Goal: Entertainment & Leisure: Browse casually

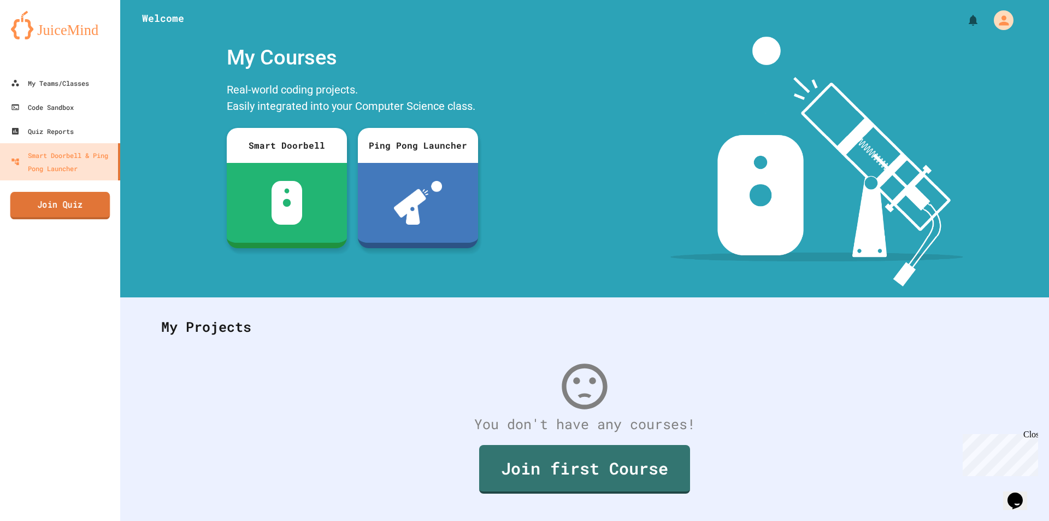
click at [57, 201] on link "Join Quiz" at bounding box center [60, 205] width 100 height 27
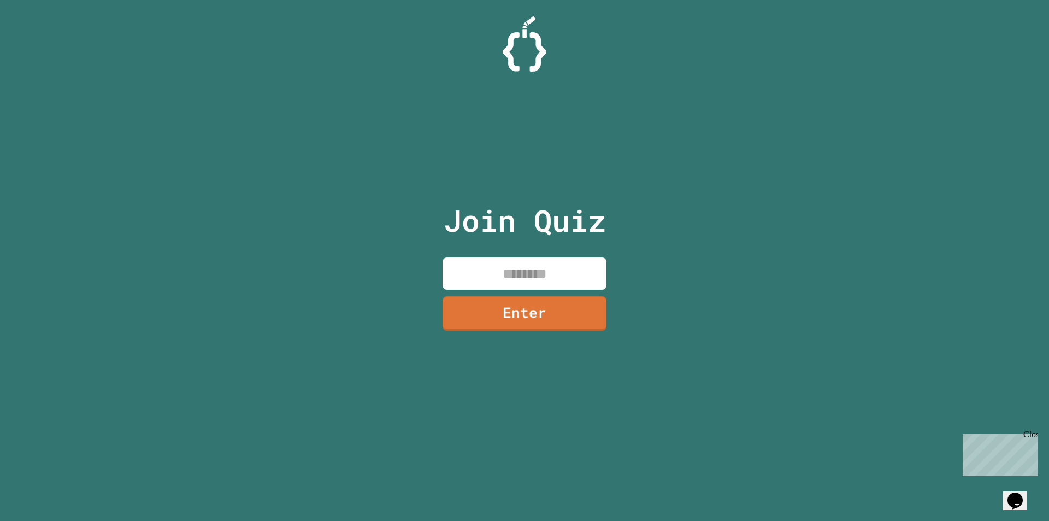
click at [486, 276] on input at bounding box center [524, 273] width 164 height 32
type input "********"
click at [528, 305] on link "Enter" at bounding box center [524, 313] width 165 height 35
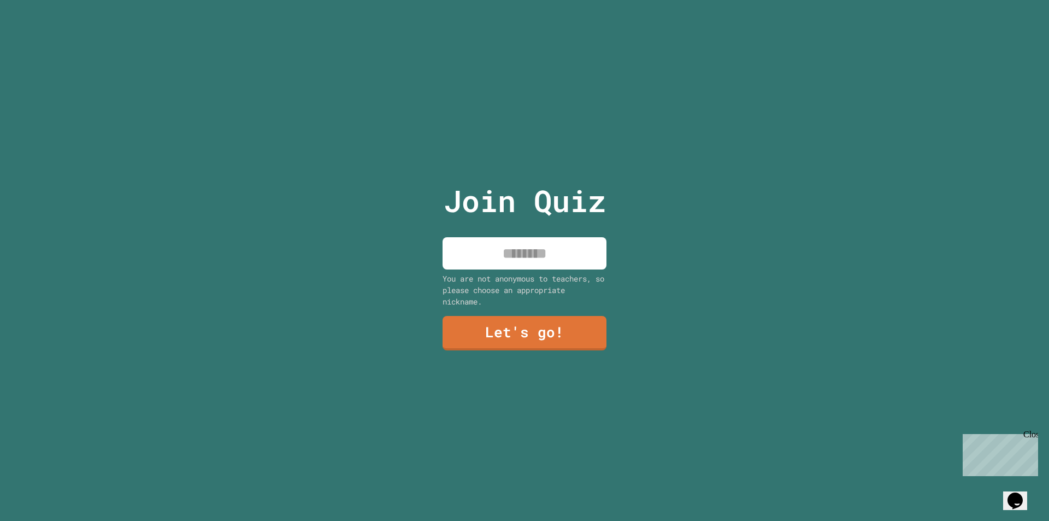
click at [510, 246] on input at bounding box center [524, 253] width 164 height 32
type input "****"
click at [556, 333] on link "Let's go!" at bounding box center [525, 332] width 162 height 36
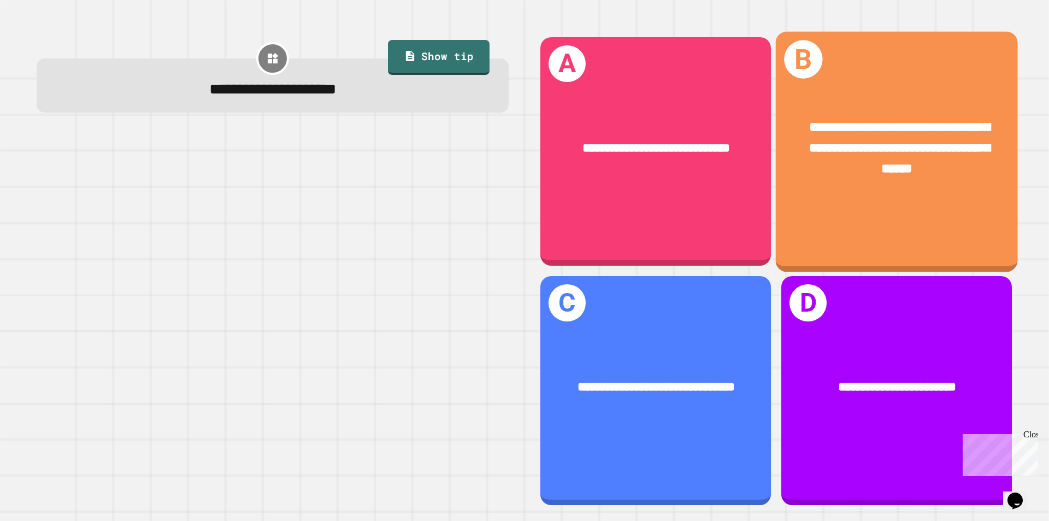
click at [914, 121] on span "**********" at bounding box center [899, 148] width 181 height 54
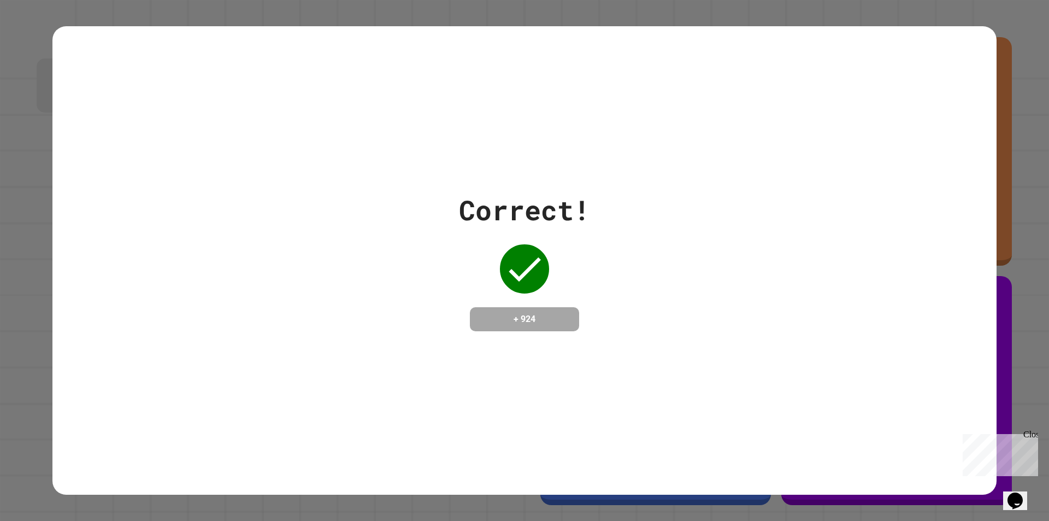
click at [683, 262] on div "Correct! + 924" at bounding box center [524, 260] width 944 height 141
click at [699, 253] on div "Correct! + 924" at bounding box center [524, 260] width 944 height 141
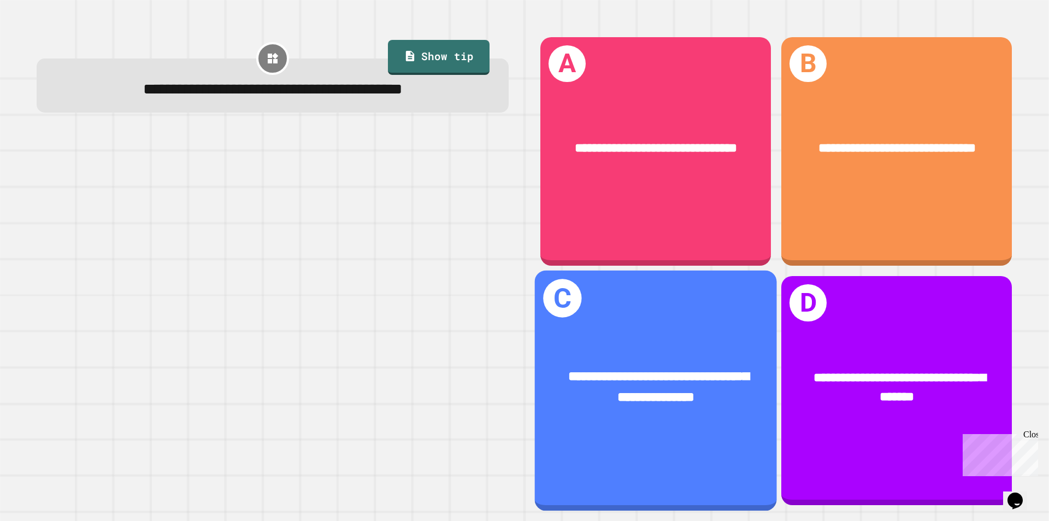
click at [663, 374] on div "**********" at bounding box center [656, 387] width 188 height 41
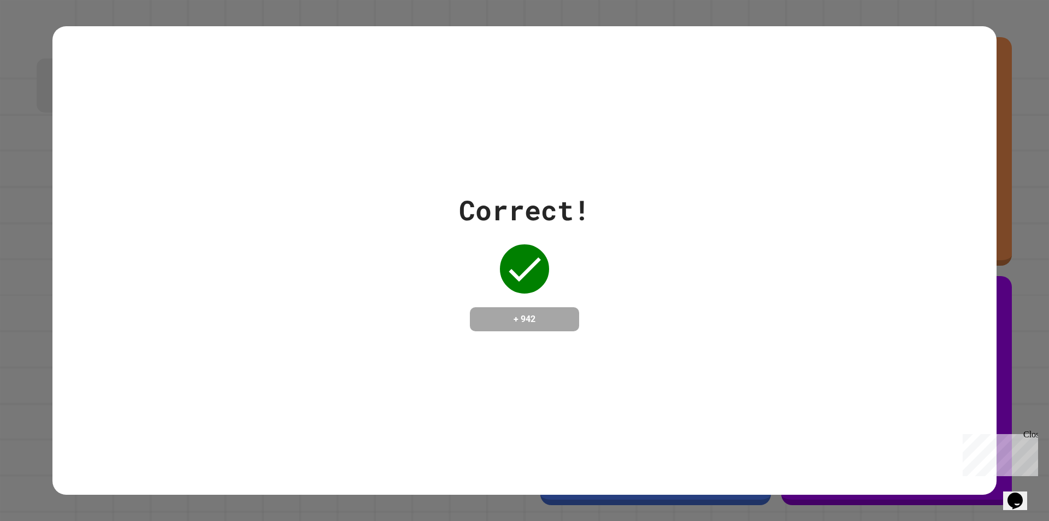
click at [661, 277] on div "Correct! + 942" at bounding box center [524, 260] width 944 height 141
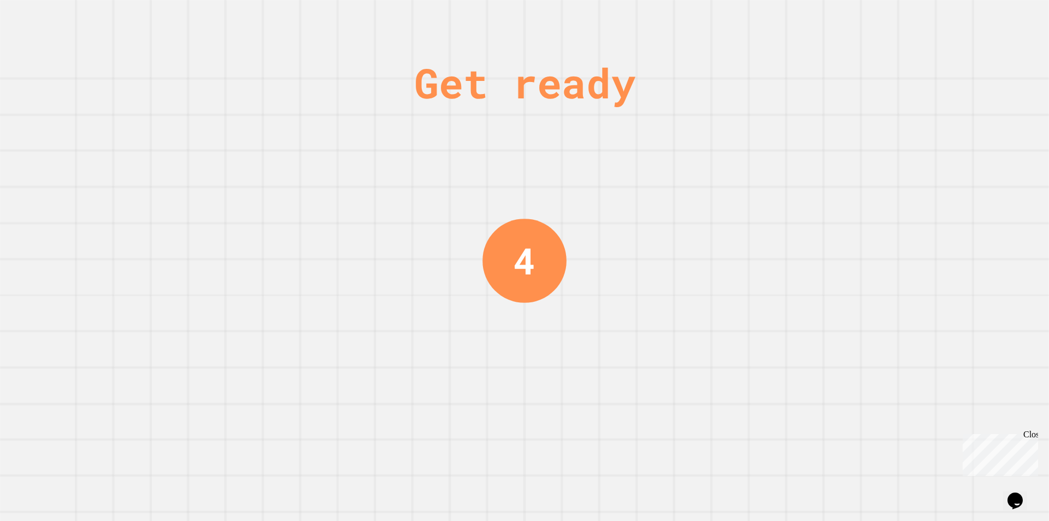
drag, startPoint x: 169, startPoint y: 214, endPoint x: 319, endPoint y: 131, distance: 170.9
click at [212, 191] on div "Get ready 4" at bounding box center [524, 260] width 1049 height 521
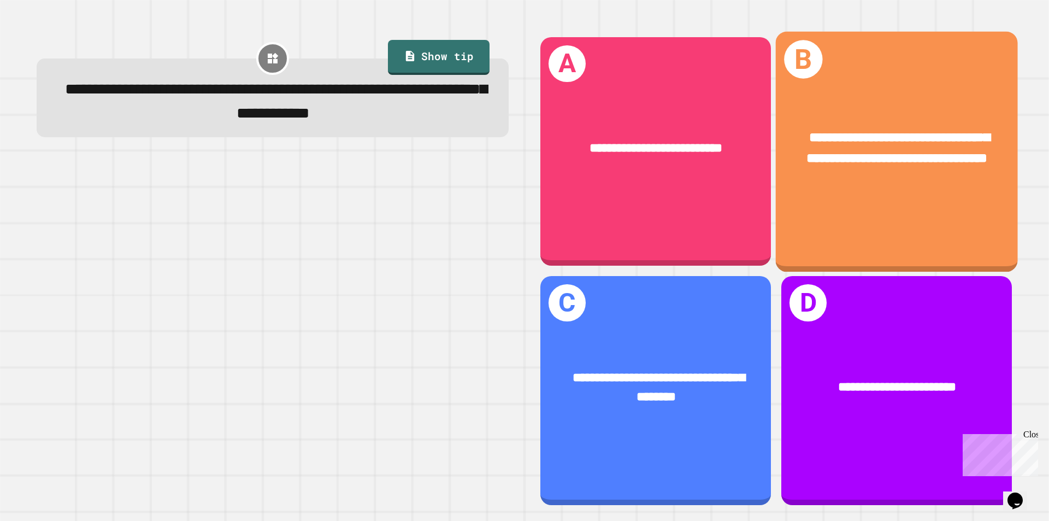
click at [838, 145] on span "**********" at bounding box center [898, 148] width 183 height 34
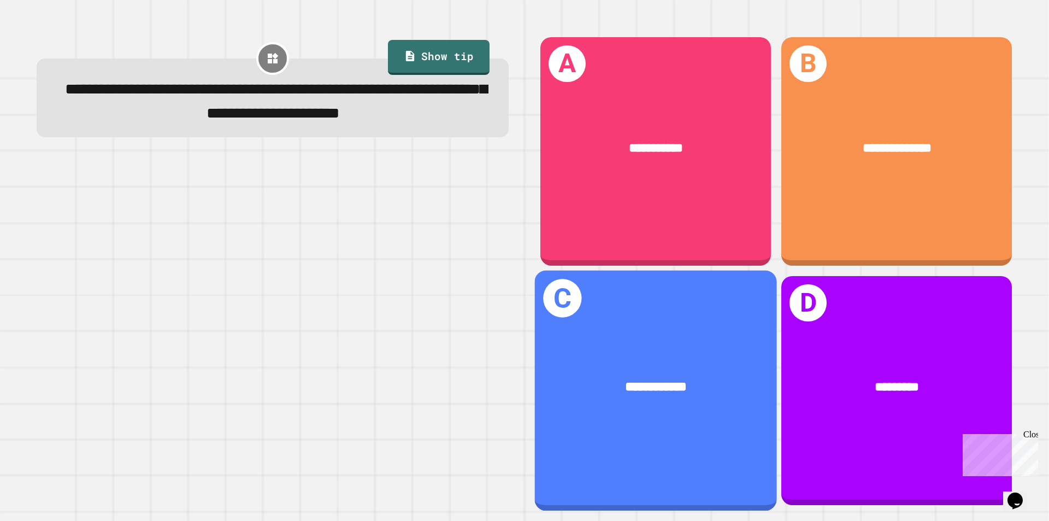
click at [672, 385] on div "**********" at bounding box center [656, 387] width 188 height 20
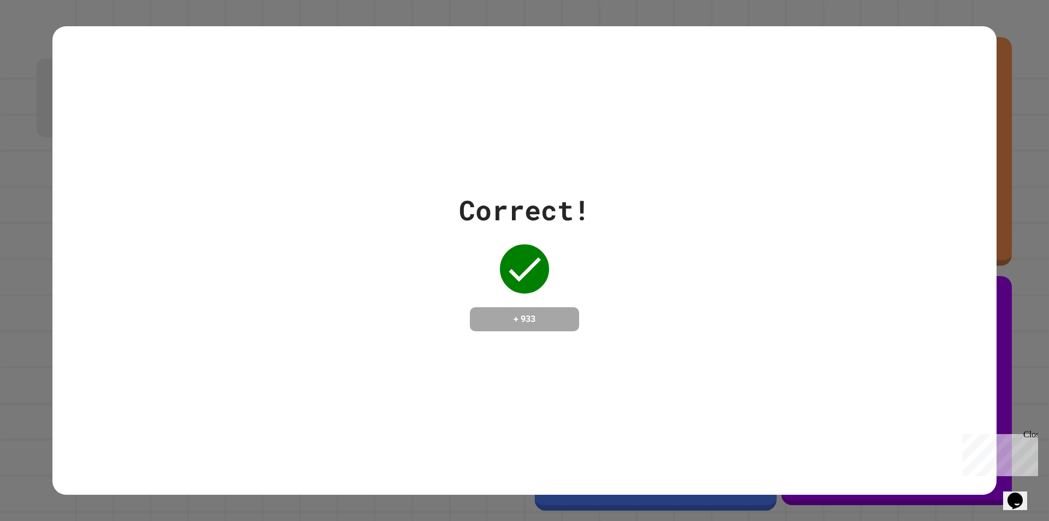
click at [708, 197] on div "Correct! + 933" at bounding box center [524, 260] width 944 height 141
click at [1043, 439] on span "Close" at bounding box center [1043, 433] width 0 height 9
click at [631, 172] on div "Correct! + 933" at bounding box center [524, 260] width 944 height 469
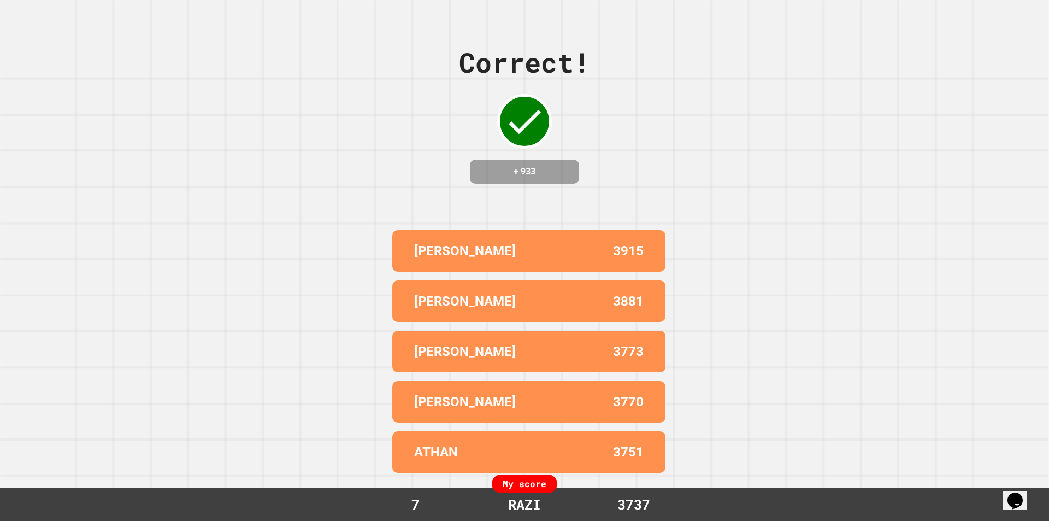
click at [617, 155] on div "Correct! + 933 [PERSON_NAME] 3915 [PERSON_NAME] 3881 [PERSON_NAME] 3773 [PERSON…" at bounding box center [524, 260] width 1049 height 521
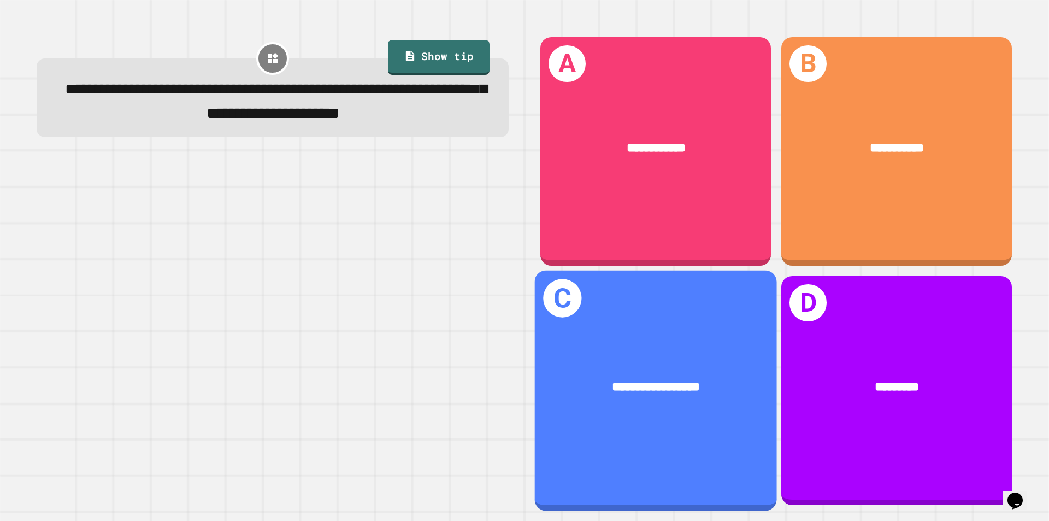
click at [672, 377] on div "**********" at bounding box center [656, 387] width 188 height 20
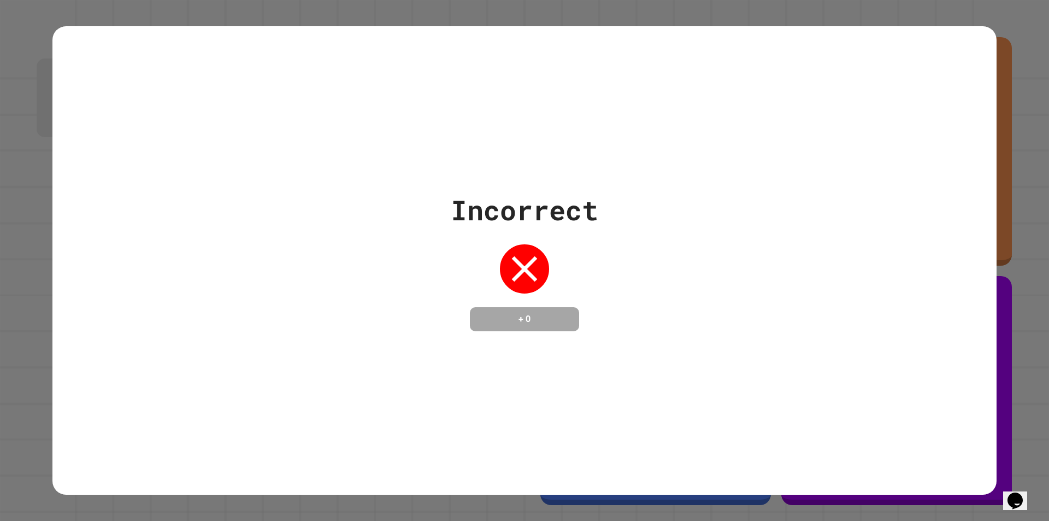
click at [641, 285] on div "Incorrect + 0" at bounding box center [524, 260] width 944 height 141
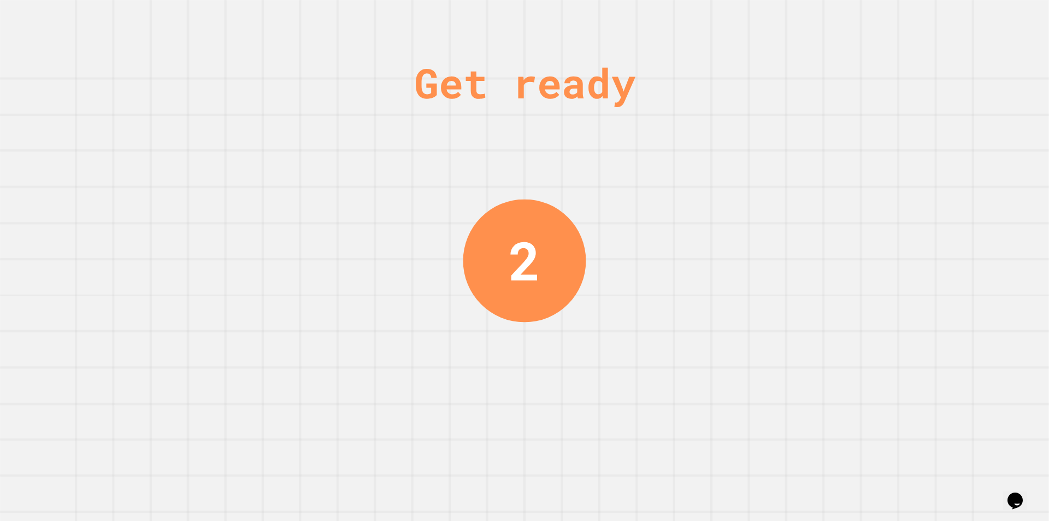
click at [607, 215] on div "Get ready 2" at bounding box center [524, 260] width 1049 height 521
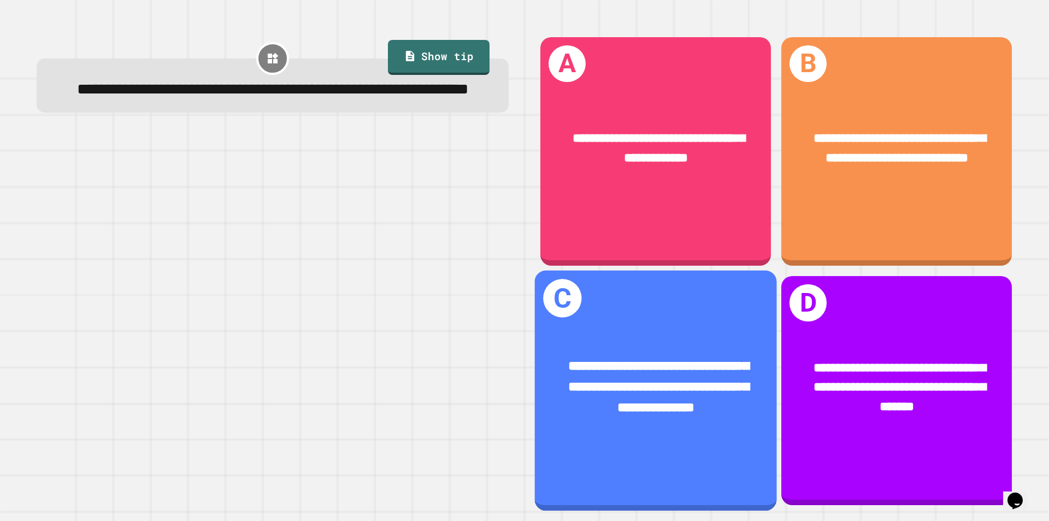
click at [698, 373] on div "**********" at bounding box center [656, 387] width 188 height 61
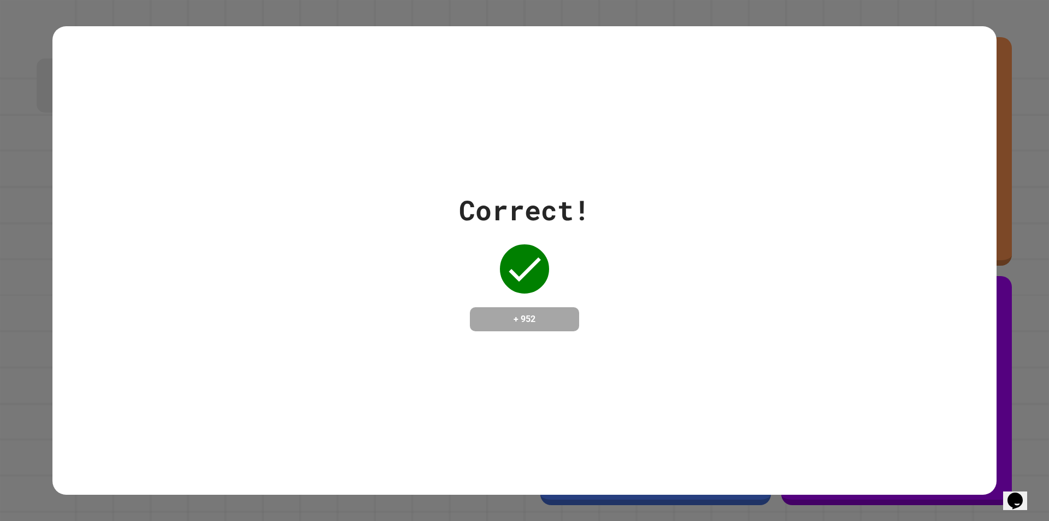
click at [732, 285] on div "Correct! + 952" at bounding box center [524, 260] width 944 height 141
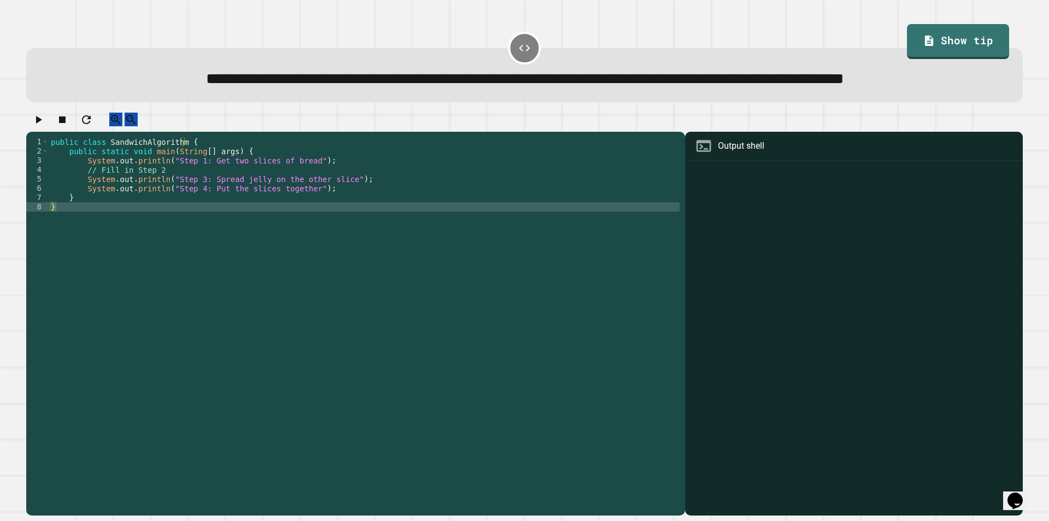
click at [178, 206] on div "public class SandwichAlgorithm { public static void main ( String [ ] args ) { …" at bounding box center [364, 299] width 631 height 325
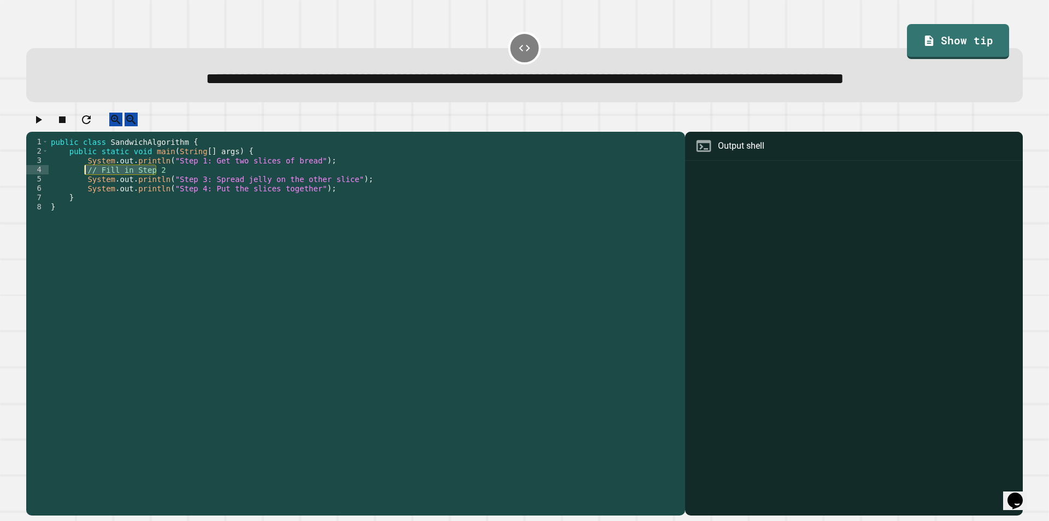
drag, startPoint x: 179, startPoint y: 206, endPoint x: 85, endPoint y: 205, distance: 93.4
click at [85, 205] on div "public class SandwichAlgorithm { public static void main ( String [ ] args ) { …" at bounding box center [364, 299] width 631 height 325
click at [312, 208] on div "public class SandwichAlgorithm { public static void main ( String [ ] args ) { …" at bounding box center [364, 299] width 631 height 325
type textarea "**********"
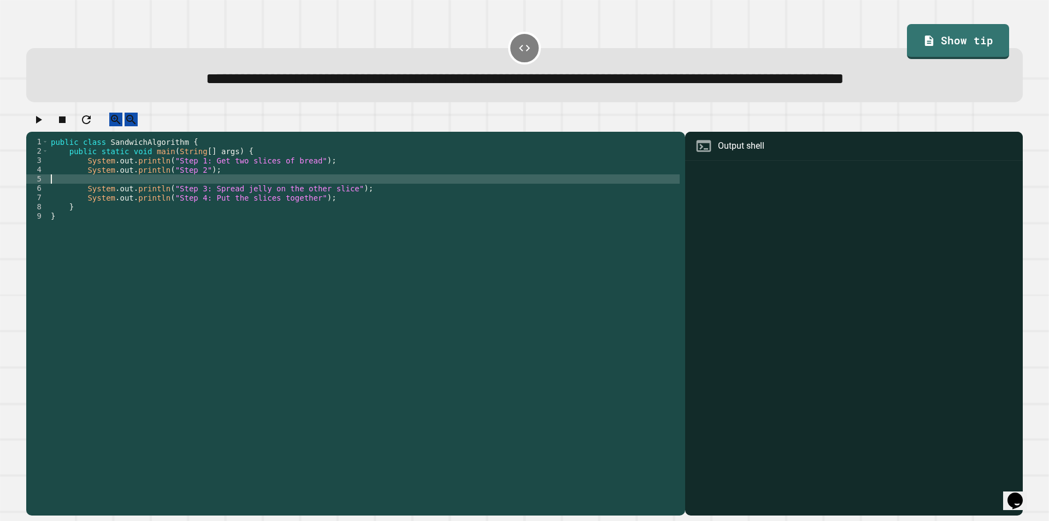
scroll to position [0, 0]
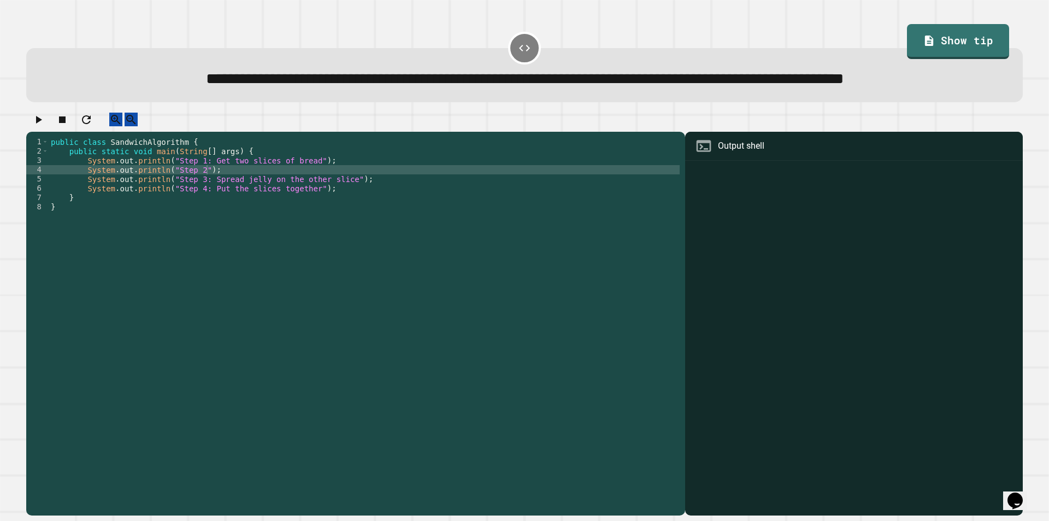
click at [39, 126] on icon "button" at bounding box center [38, 119] width 13 height 13
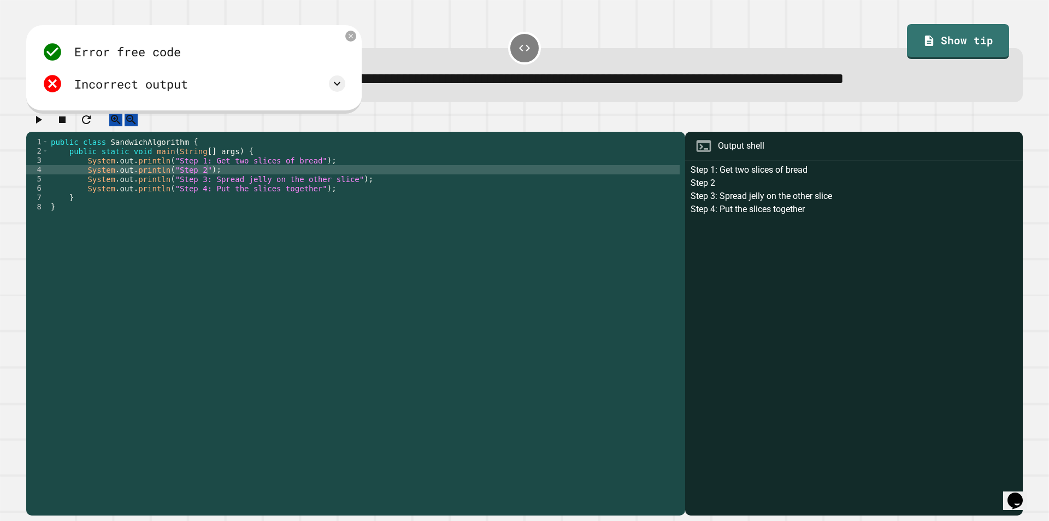
click at [199, 207] on div "public class SandwichAlgorithm { public static void main ( String [ ] args ) { …" at bounding box center [364, 299] width 631 height 325
click at [192, 205] on div "public class SandwichAlgorithm { public static void main ( String [ ] args ) { …" at bounding box center [364, 299] width 631 height 325
click at [344, 90] on icon at bounding box center [336, 83] width 13 height 13
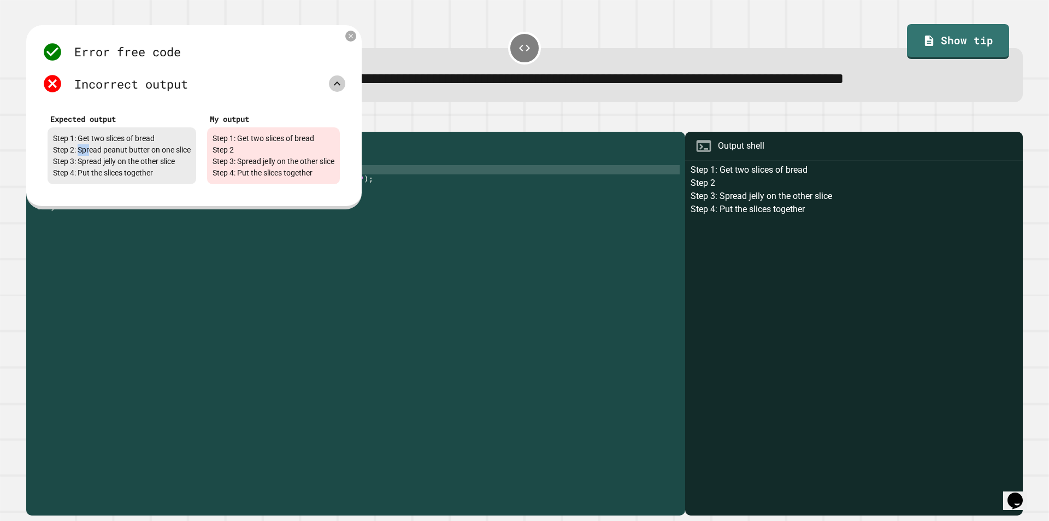
drag, startPoint x: 80, startPoint y: 177, endPoint x: 90, endPoint y: 174, distance: 10.2
click at [90, 174] on div "Step 1: Get two slices of bread Step 2: Spread peanut butter on one slice Step …" at bounding box center [122, 155] width 149 height 57
click at [80, 178] on div "Step 1: Get two slices of bread Step 2: Spread peanut butter on one slice Step …" at bounding box center [122, 155] width 149 height 57
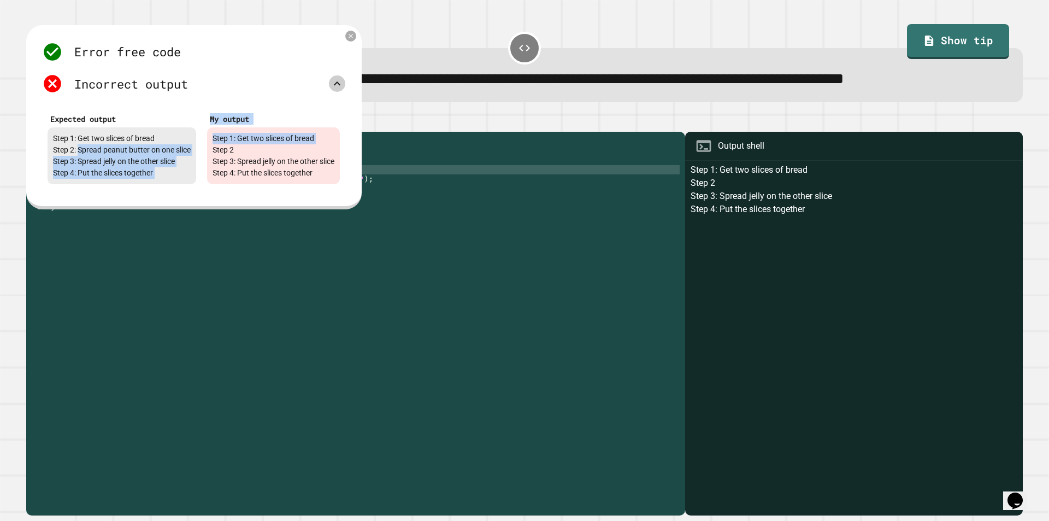
drag, startPoint x: 78, startPoint y: 178, endPoint x: 204, endPoint y: 179, distance: 126.7
click at [204, 179] on div "Expected output Step 1: Get two slices of bread Step 2: Spread peanut butter on…" at bounding box center [193, 147] width 303 height 85
click at [204, 179] on div "My output Step 1: Get two slices of bread Step 2 Step 3: Spread jelly on the ot…" at bounding box center [274, 147] width 144 height 85
drag, startPoint x: 192, startPoint y: 177, endPoint x: 79, endPoint y: 178, distance: 113.6
click at [79, 178] on div "Step 1: Get two slices of bread Step 2: Spread peanut butter on one slice Step …" at bounding box center [122, 155] width 149 height 57
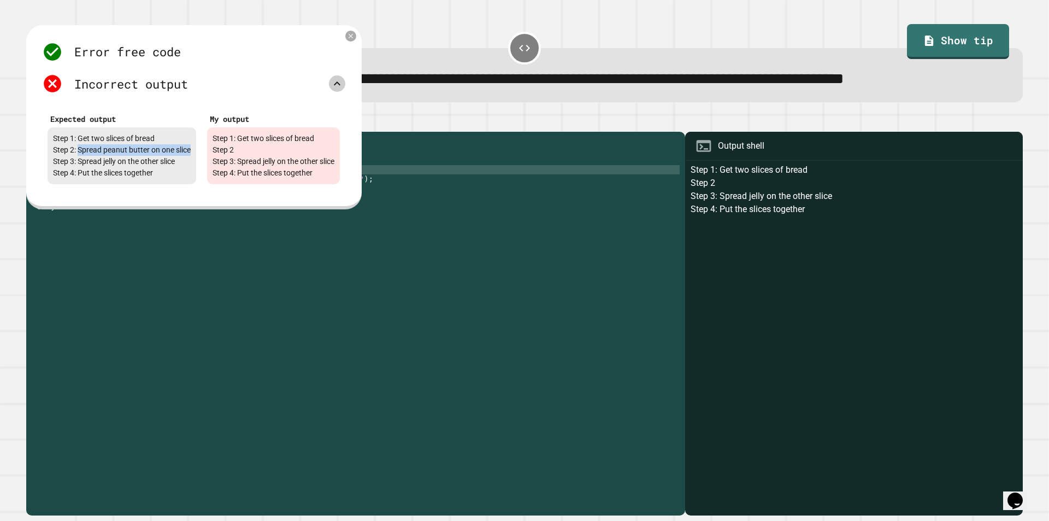
copy div "Spread peanut butter on one slice"
click at [280, 285] on div "public class SandwichAlgorithm { public static void main ( String [ ] args ) { …" at bounding box center [364, 299] width 631 height 325
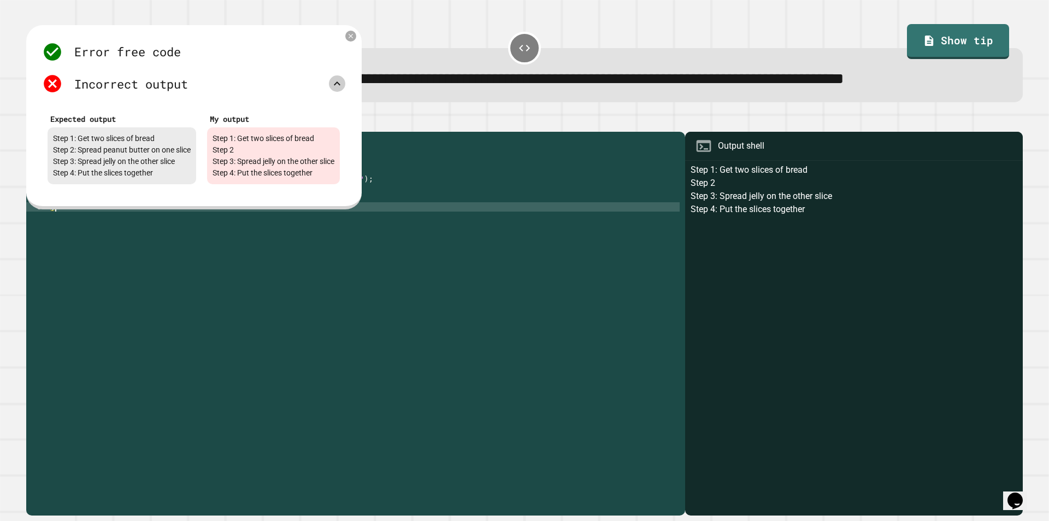
scroll to position [0, 0]
click at [356, 41] on icon at bounding box center [350, 36] width 9 height 9
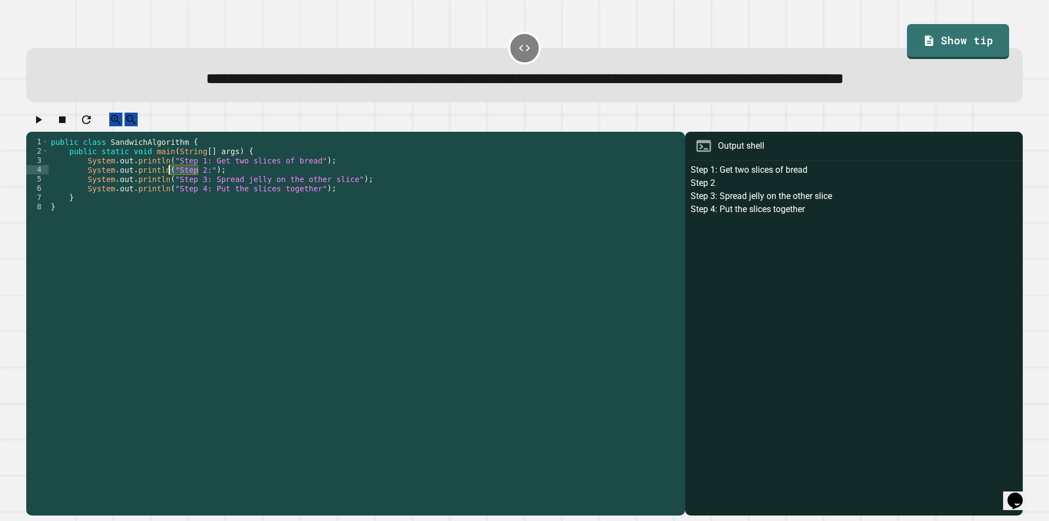
drag, startPoint x: 198, startPoint y: 205, endPoint x: 167, endPoint y: 206, distance: 31.1
click at [167, 206] on div "public class SandwichAlgorithm { public static void main ( String [ ] args ) { …" at bounding box center [364, 299] width 631 height 325
paste textarea "**********"
click at [168, 204] on div "public class SandwichAlgorithm { public static void main ( String [ ] args ) { …" at bounding box center [364, 299] width 631 height 325
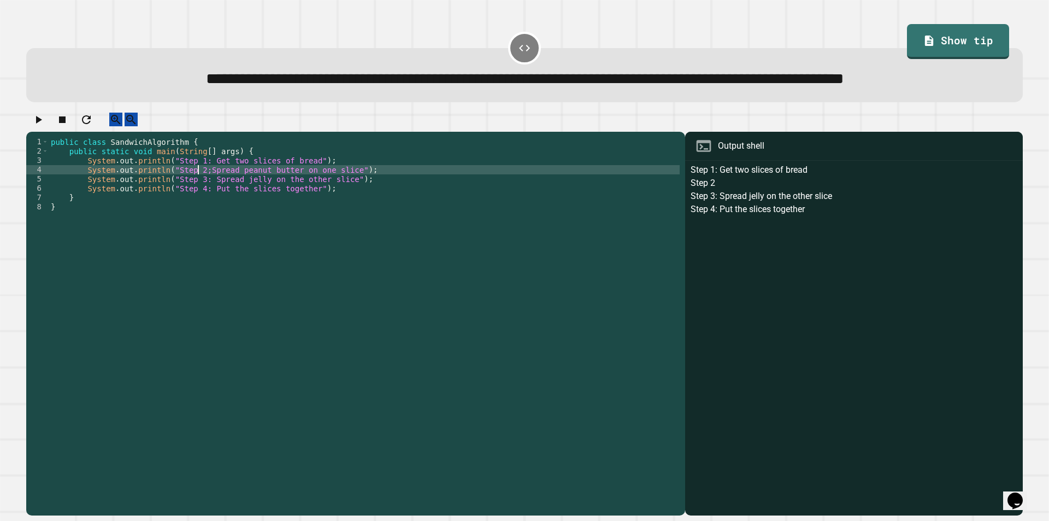
scroll to position [0, 10]
type textarea "**********"
click at [42, 126] on icon "button" at bounding box center [38, 119] width 13 height 13
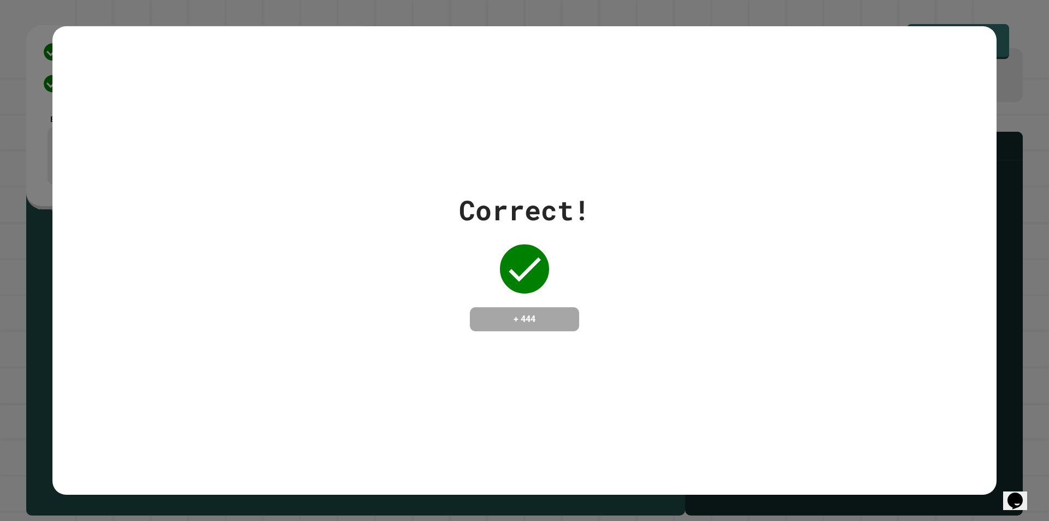
click at [555, 196] on div "Correct!" at bounding box center [524, 210] width 131 height 41
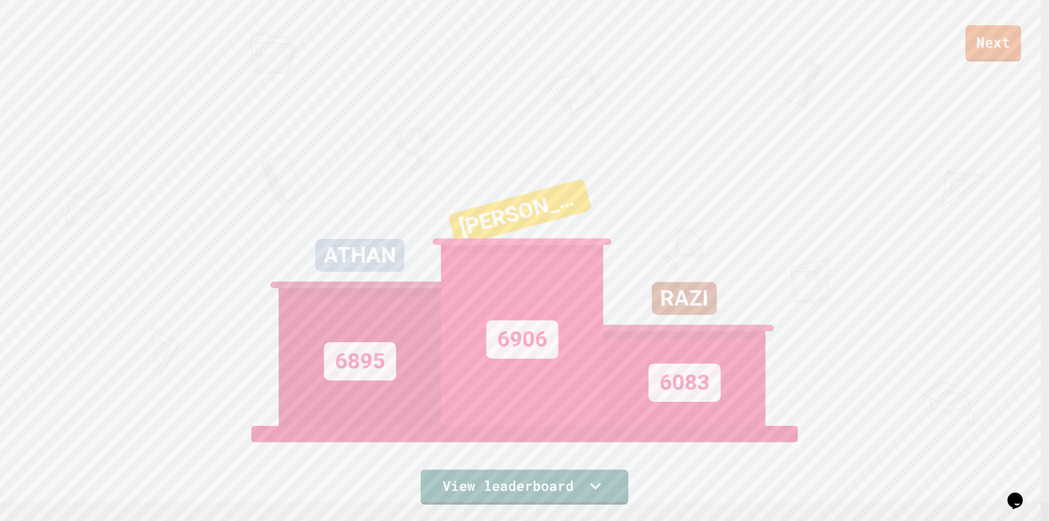
click at [991, 43] on link "Next" at bounding box center [993, 43] width 56 height 36
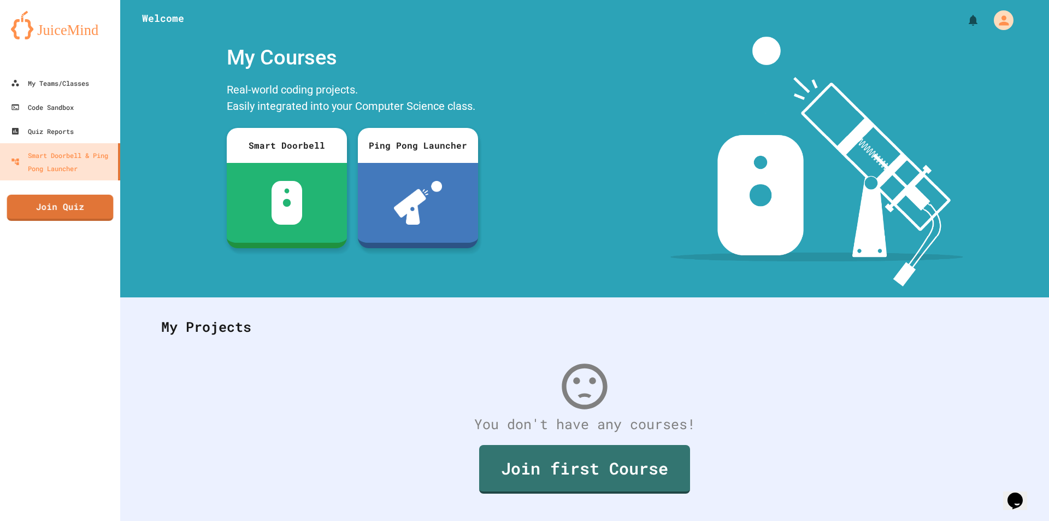
click at [85, 212] on link "Join Quiz" at bounding box center [60, 207] width 107 height 26
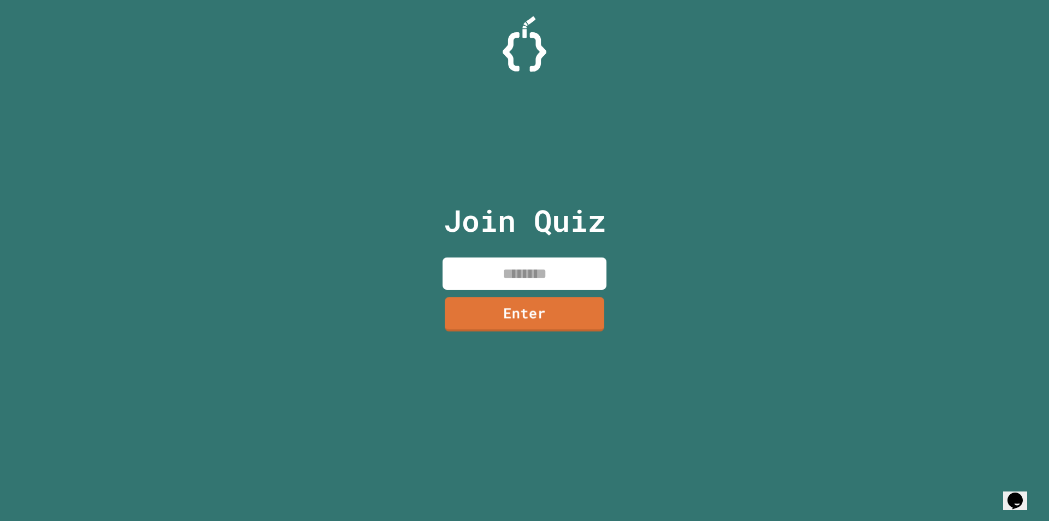
click at [558, 277] on input at bounding box center [524, 273] width 164 height 32
type input "********"
click at [547, 320] on link "Enter" at bounding box center [525, 312] width 156 height 36
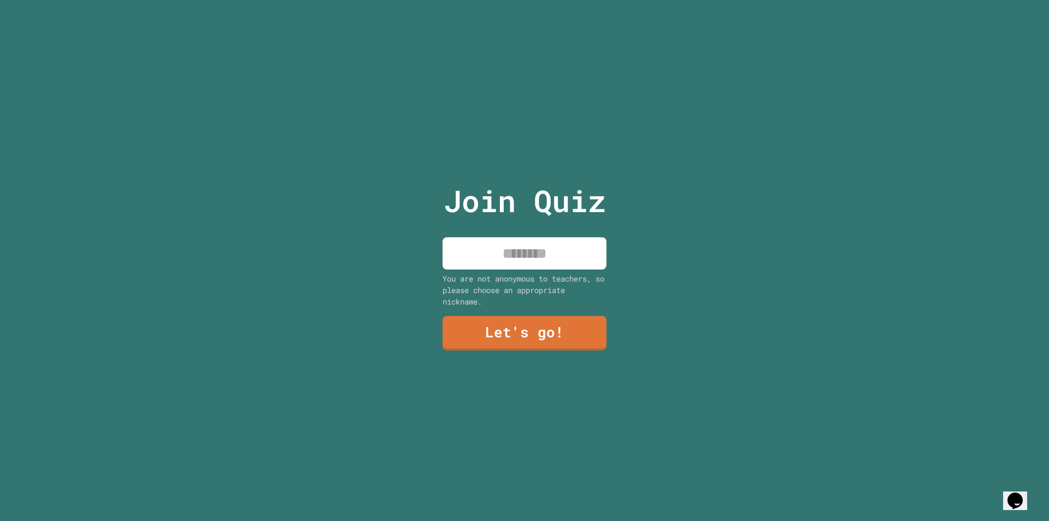
drag, startPoint x: 540, startPoint y: 255, endPoint x: 549, endPoint y: 250, distance: 10.0
click at [542, 254] on input at bounding box center [524, 253] width 164 height 32
type input "****"
click at [558, 322] on link "Let's go!" at bounding box center [524, 332] width 154 height 36
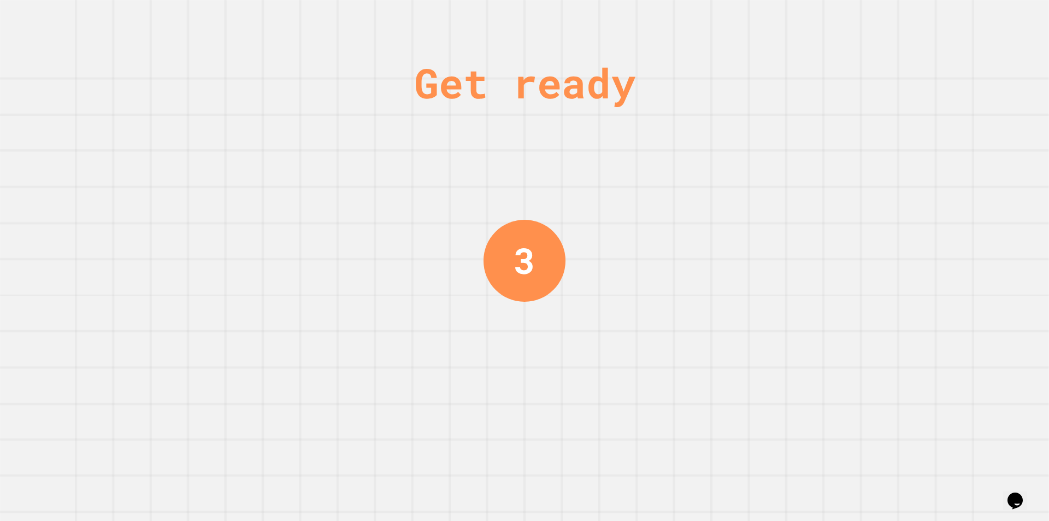
click at [428, 254] on div "Get ready 3" at bounding box center [524, 260] width 1049 height 521
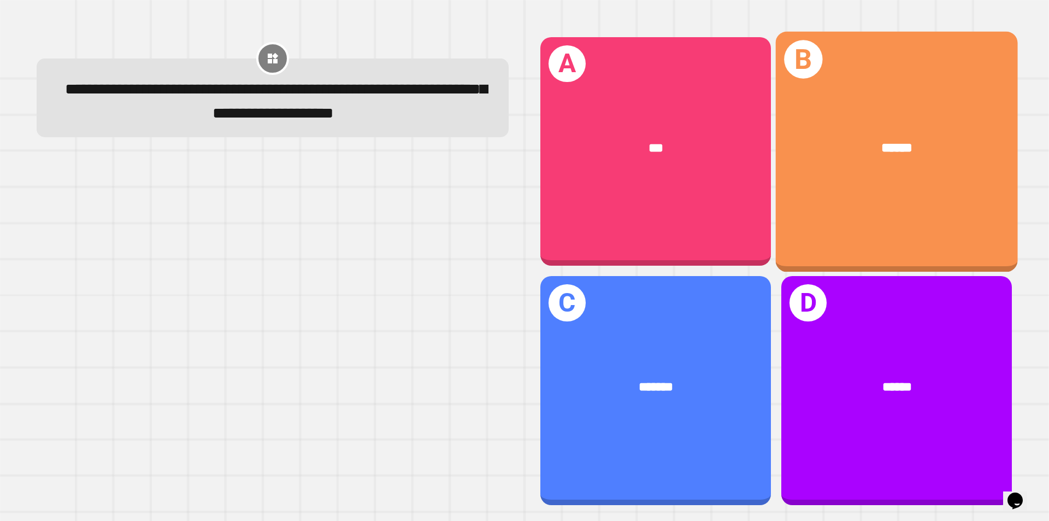
click at [882, 141] on span "******" at bounding box center [897, 147] width 31 height 13
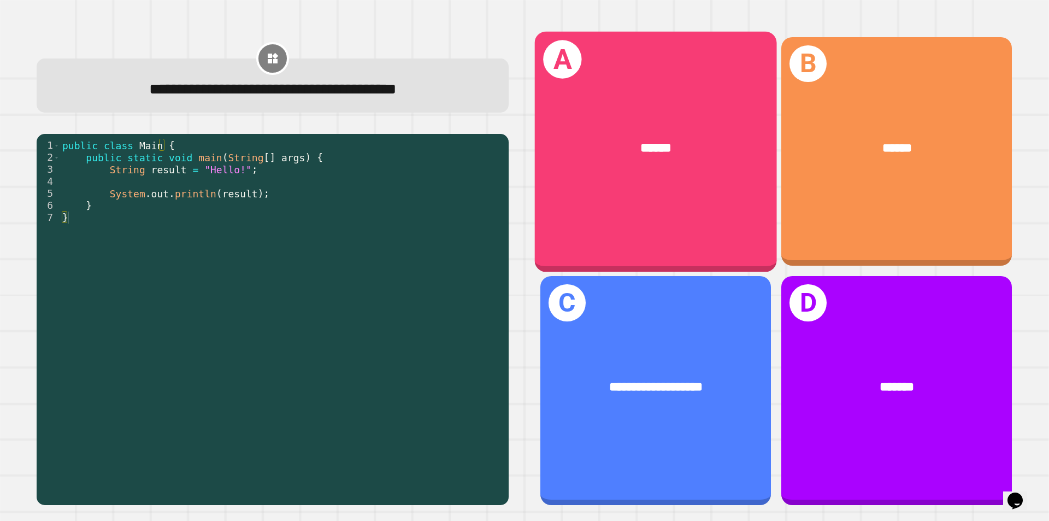
click at [676, 173] on div "******" at bounding box center [656, 147] width 242 height 73
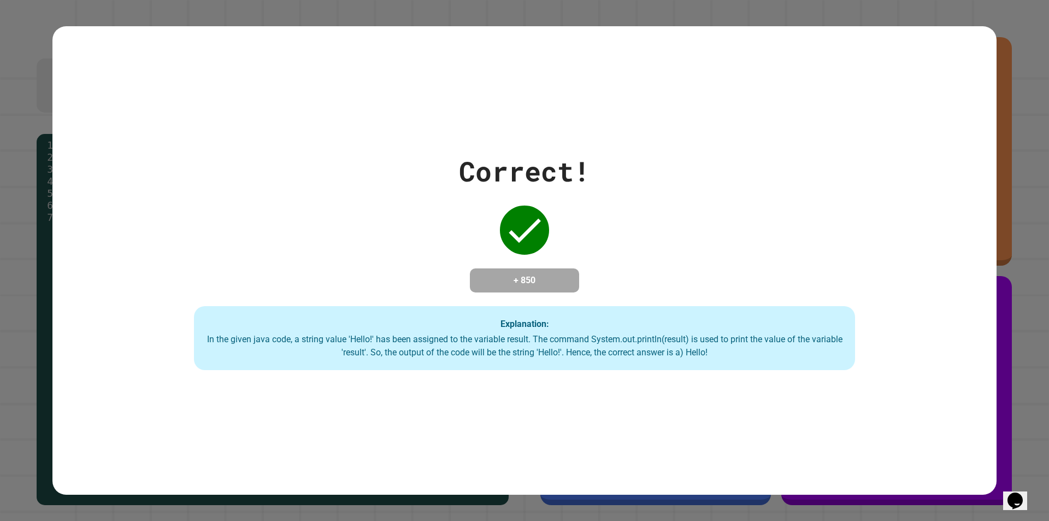
click at [727, 269] on div "Correct! + 850 Explanation: In the given java code, a string value 'Hello!' has…" at bounding box center [524, 261] width 944 height 220
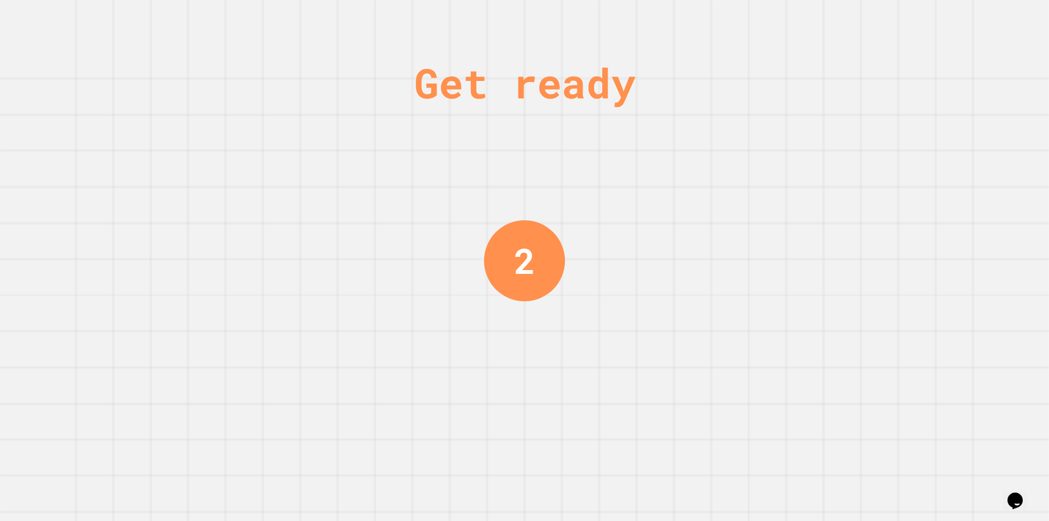
click at [465, 176] on div "Get ready 2" at bounding box center [524, 260] width 1049 height 521
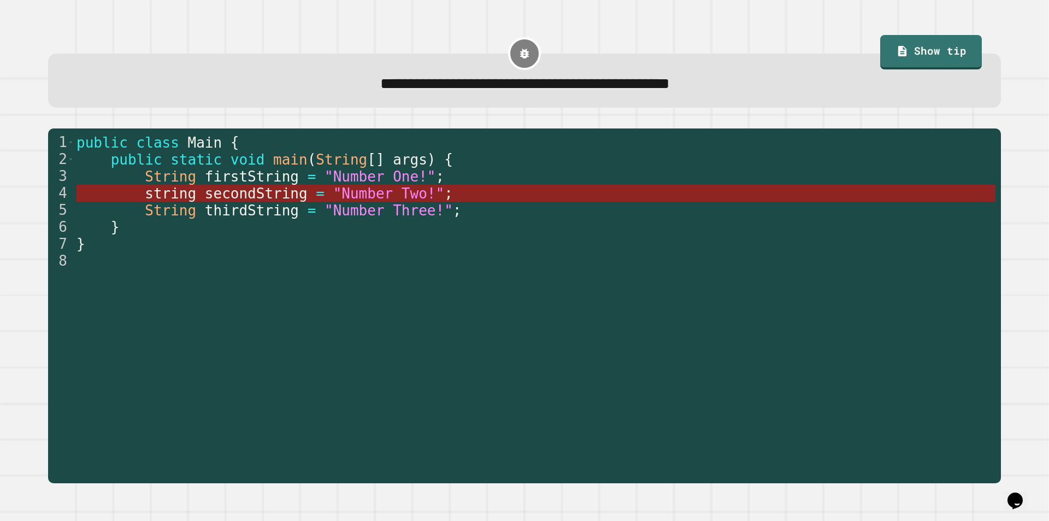
click at [316, 194] on span "=" at bounding box center [320, 193] width 9 height 16
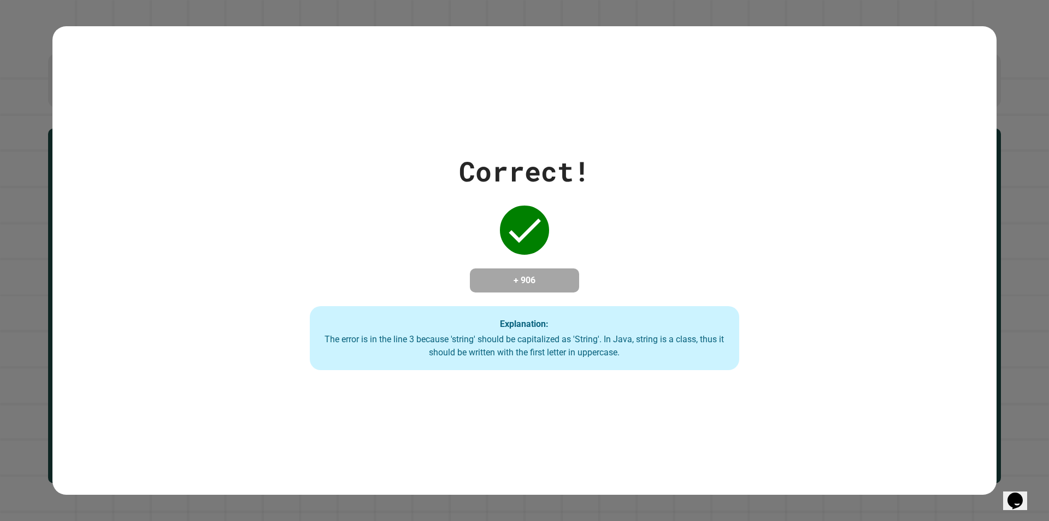
click at [742, 258] on div "Correct! + 906 Explanation: The error is in the line 3 because 'string' should …" at bounding box center [524, 261] width 614 height 220
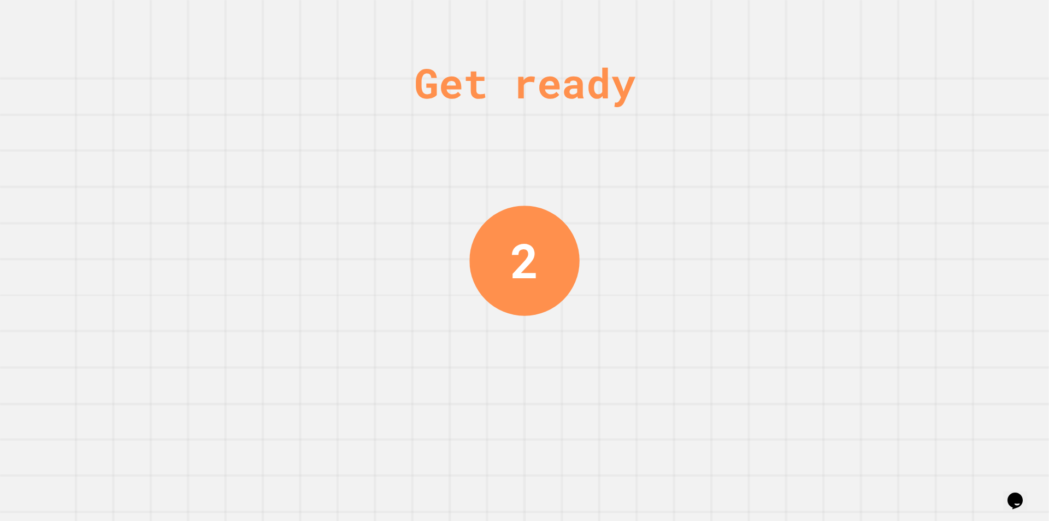
click at [570, 227] on div "2" at bounding box center [524, 260] width 110 height 110
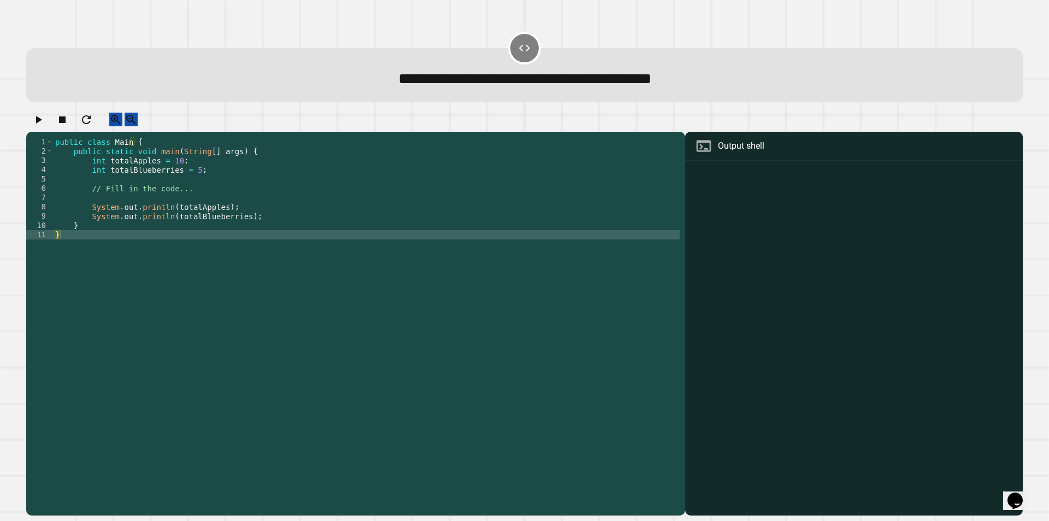
click at [190, 178] on div "public class Main { public static void main ( String [ ] args ) { int totalAppl…" at bounding box center [366, 313] width 627 height 353
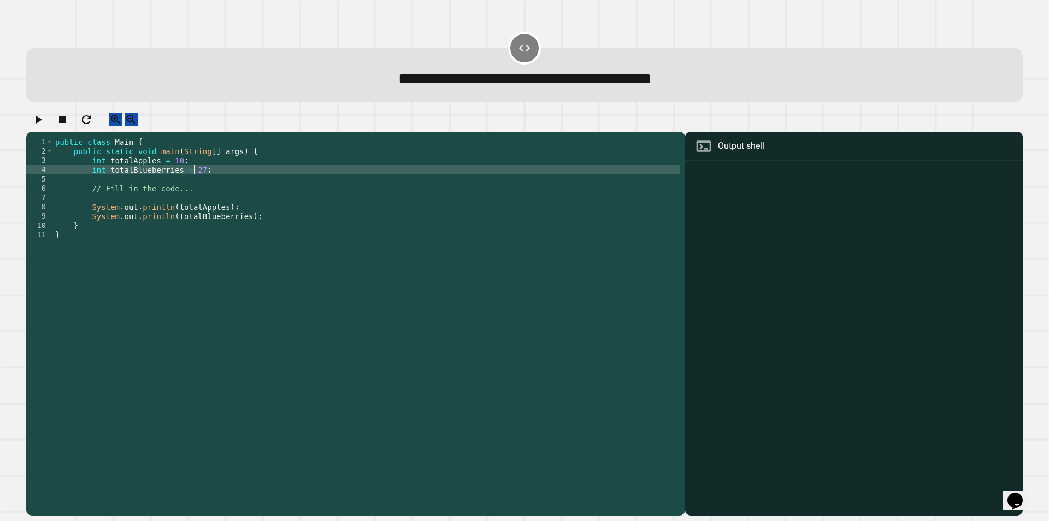
scroll to position [0, 9]
type textarea "**********"
click at [20, 126] on div "**********" at bounding box center [524, 260] width 1049 height 521
click at [60, 126] on div at bounding box center [524, 122] width 996 height 19
click at [45, 125] on icon "button" at bounding box center [38, 119] width 13 height 13
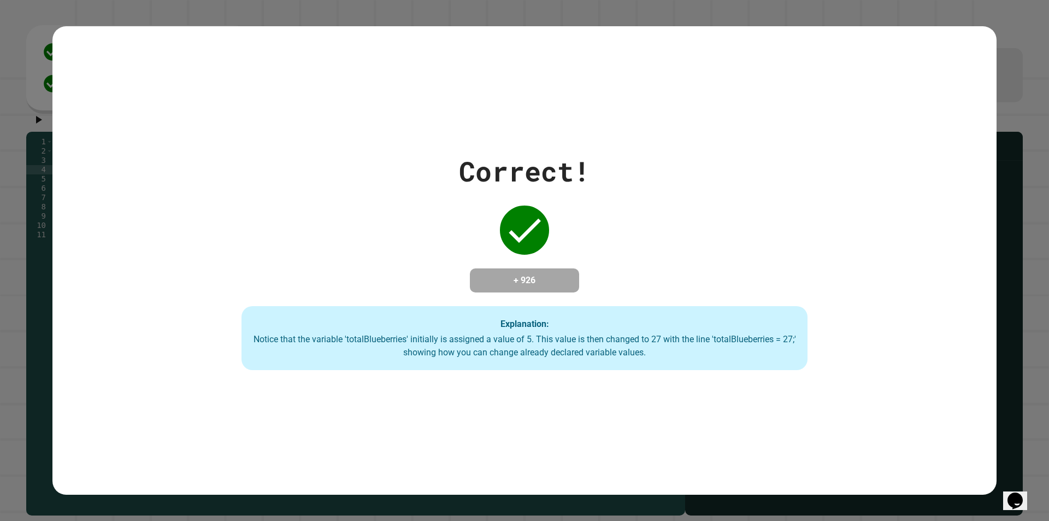
click at [570, 187] on div "Correct! + 926 Explanation: Notice that the variable 'totalBlueberries' initial…" at bounding box center [524, 261] width 809 height 220
click at [557, 206] on div "Correct! + 926 Explanation: Notice that the variable 'totalBlueberries' initial…" at bounding box center [524, 261] width 809 height 220
click at [438, 253] on div "Correct! + 926 Explanation: Notice that the variable 'totalBlueberries' initial…" at bounding box center [524, 261] width 809 height 220
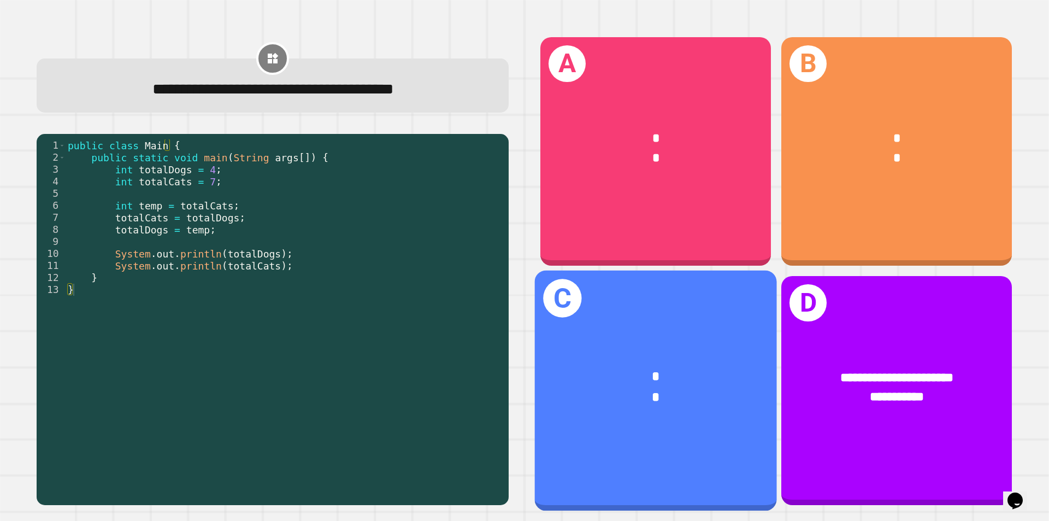
click at [706, 319] on div "C * *" at bounding box center [656, 390] width 242 height 240
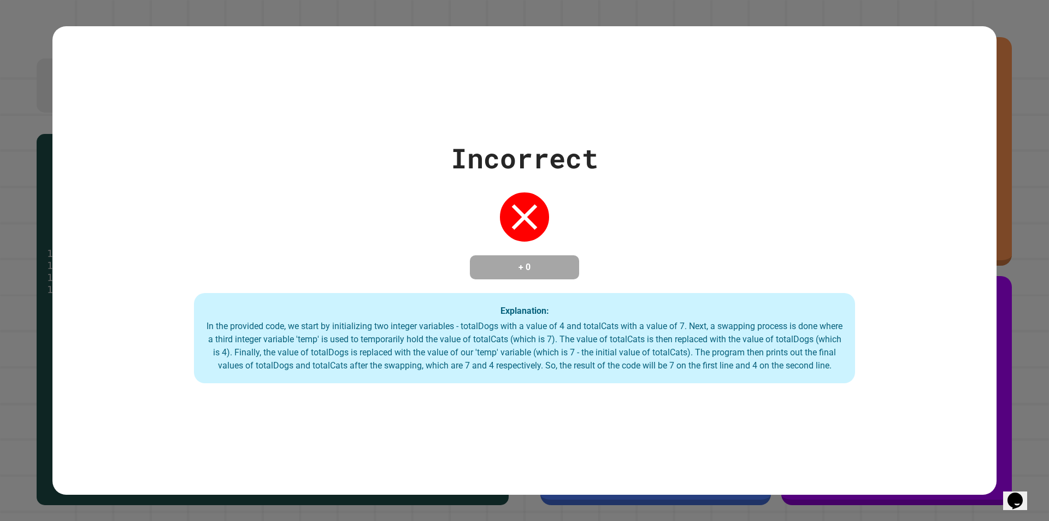
click at [589, 283] on div "Incorrect + 0 Explanation: In the provided code, we start by initializing two i…" at bounding box center [524, 261] width 944 height 246
click at [383, 193] on div "Incorrect + 0 Explanation: In the provided code, we start by initializing two i…" at bounding box center [524, 261] width 944 height 246
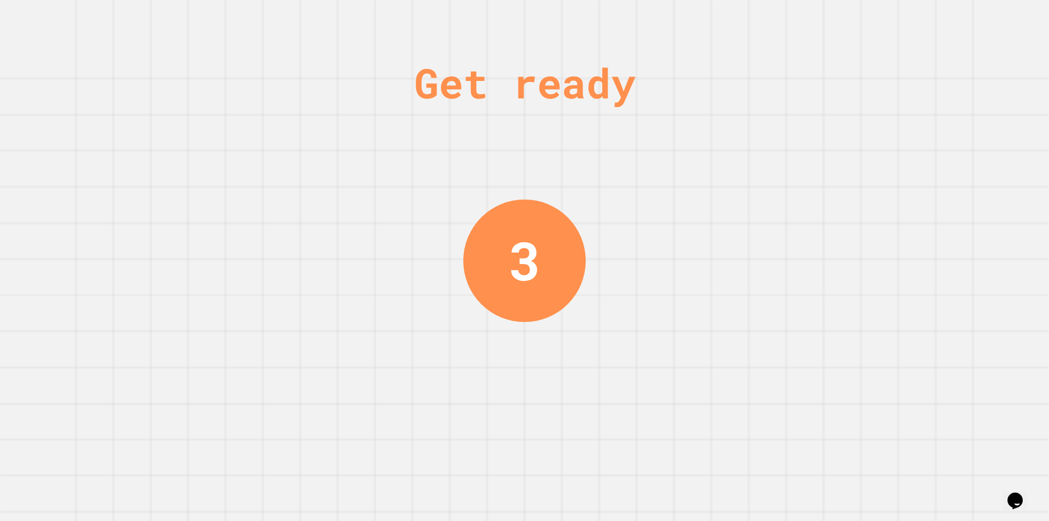
click at [617, 164] on div "Get ready 3" at bounding box center [524, 260] width 1049 height 521
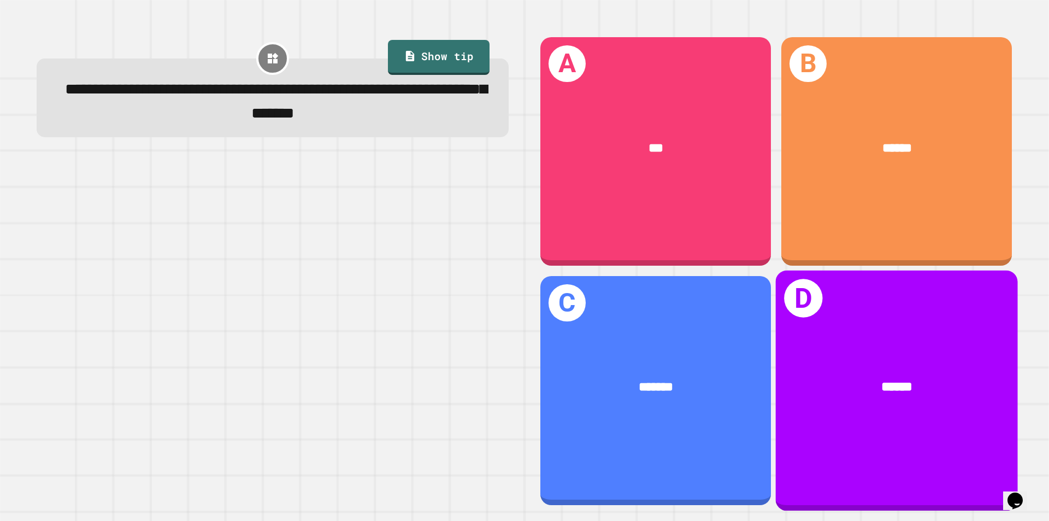
click at [838, 351] on div "******" at bounding box center [897, 387] width 242 height 73
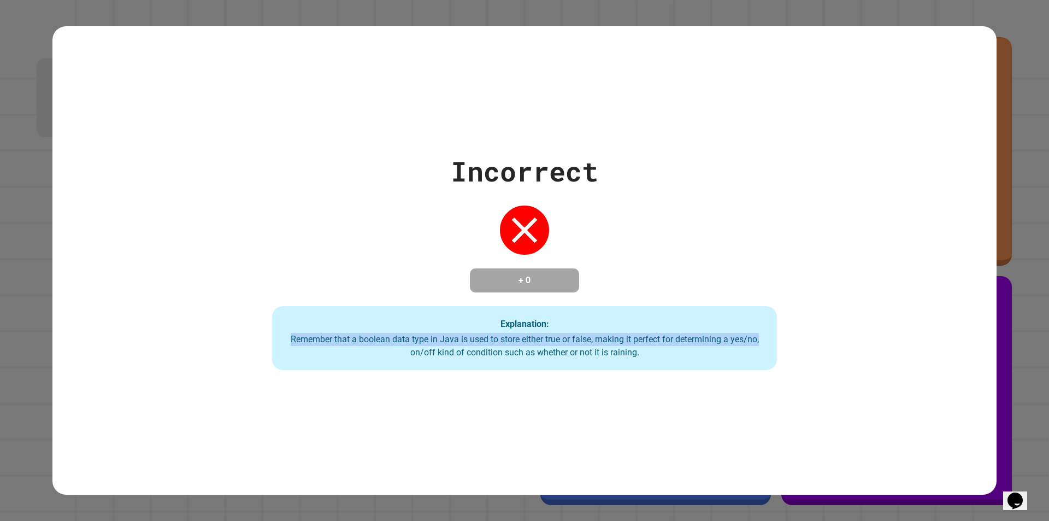
drag, startPoint x: 868, startPoint y: 332, endPoint x: 866, endPoint y: 338, distance: 6.2
click at [866, 338] on div "Incorrect + 0 Explanation: Remember that a boolean data type in [GEOGRAPHIC_DAT…" at bounding box center [524, 261] width 721 height 220
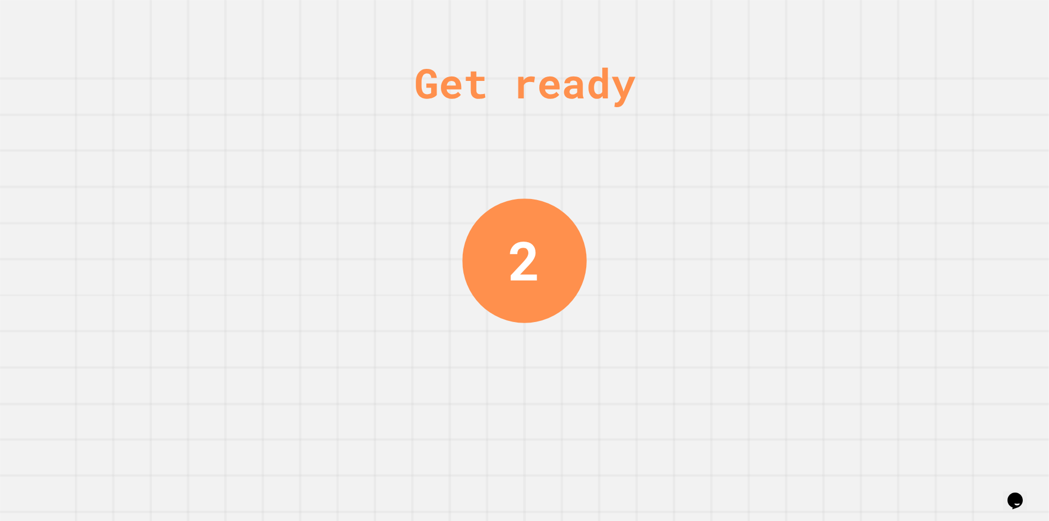
click at [583, 232] on div "Get ready 2" at bounding box center [524, 260] width 1049 height 521
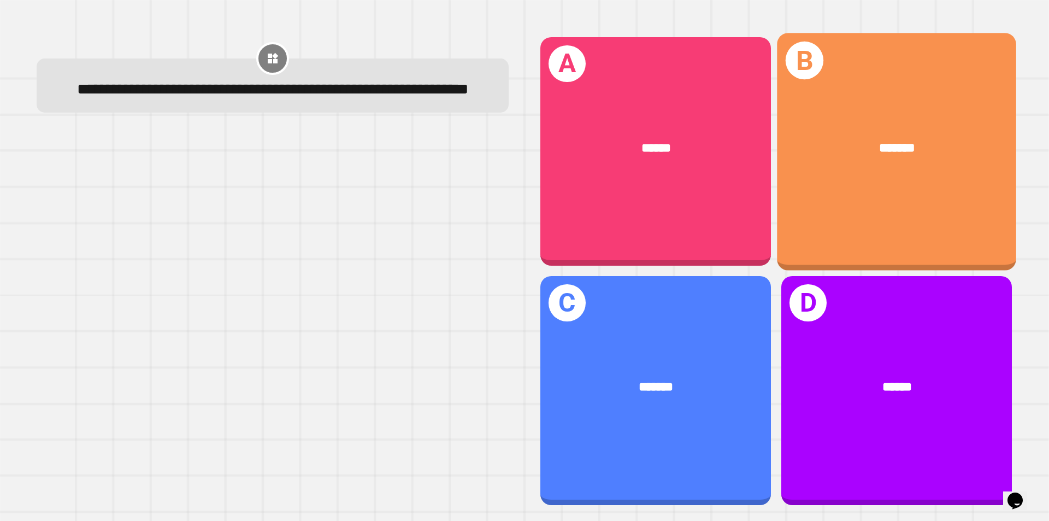
click at [681, 96] on div "A ******" at bounding box center [655, 151] width 231 height 229
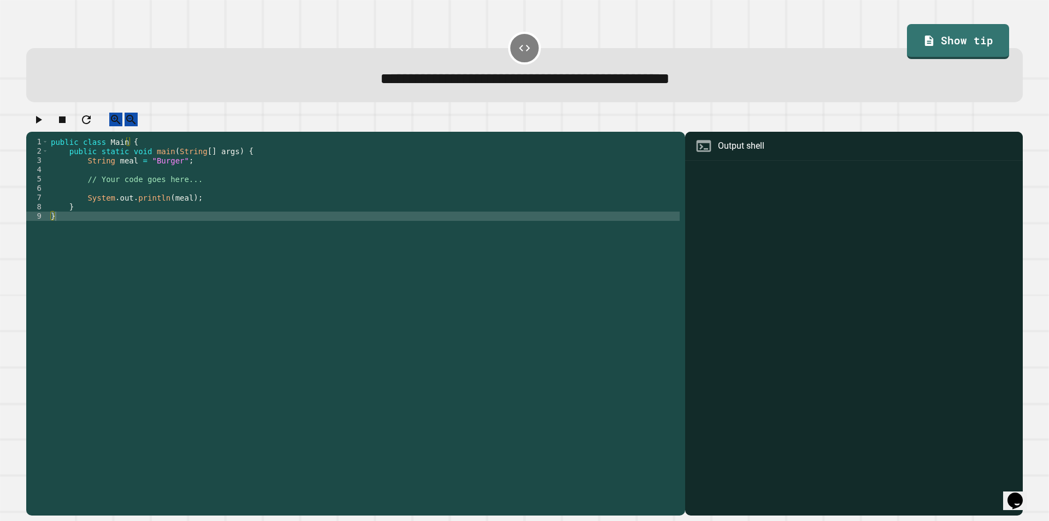
click at [173, 170] on div "public class Main { public static void main ( String [ ] args ) { String meal =…" at bounding box center [364, 313] width 631 height 353
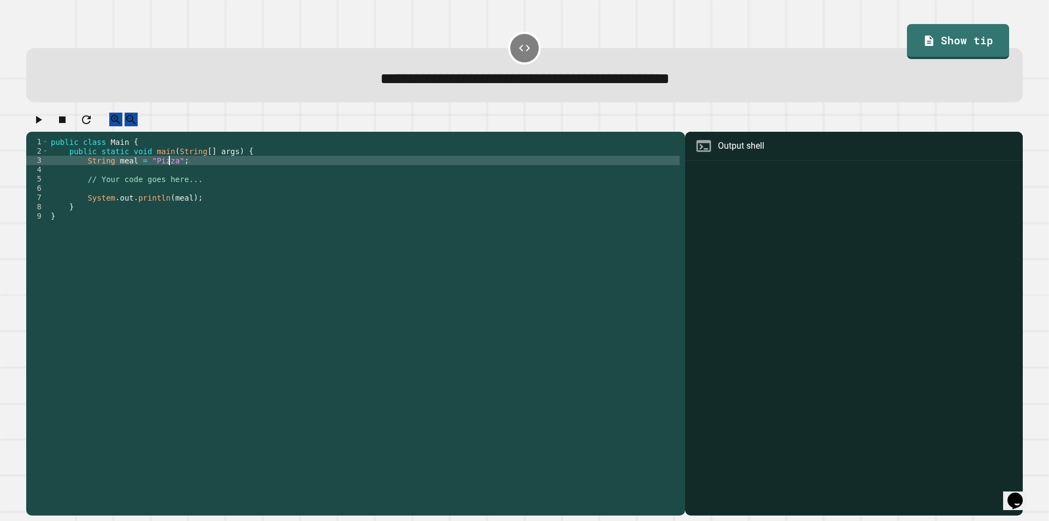
scroll to position [0, 8]
type textarea "**********"
drag, startPoint x: 28, startPoint y: 139, endPoint x: 38, endPoint y: 132, distance: 12.6
click at [28, 132] on div at bounding box center [524, 122] width 996 height 19
click at [38, 126] on icon "button" at bounding box center [38, 119] width 13 height 13
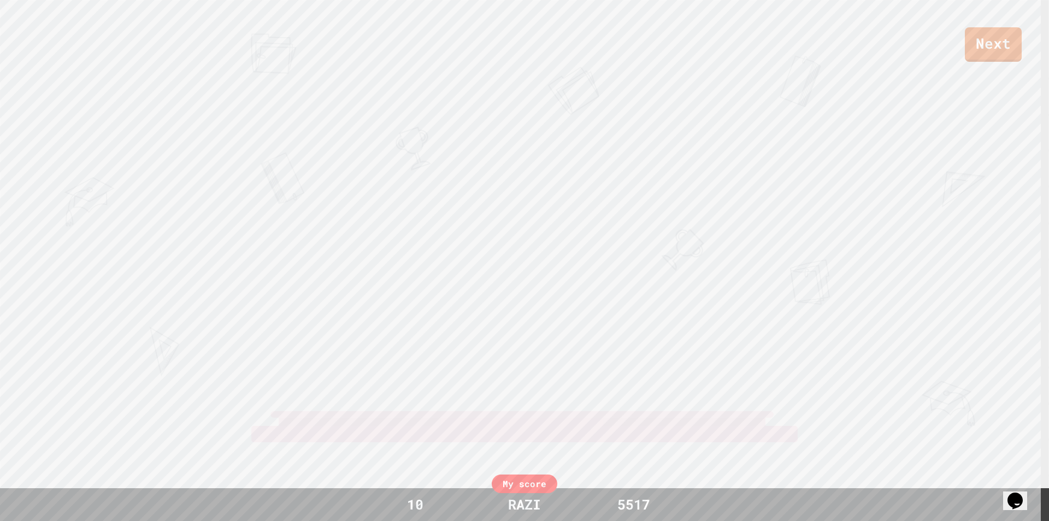
click at [757, 472] on div "Next [PERSON_NAME] View leaderboard" at bounding box center [524, 260] width 1049 height 521
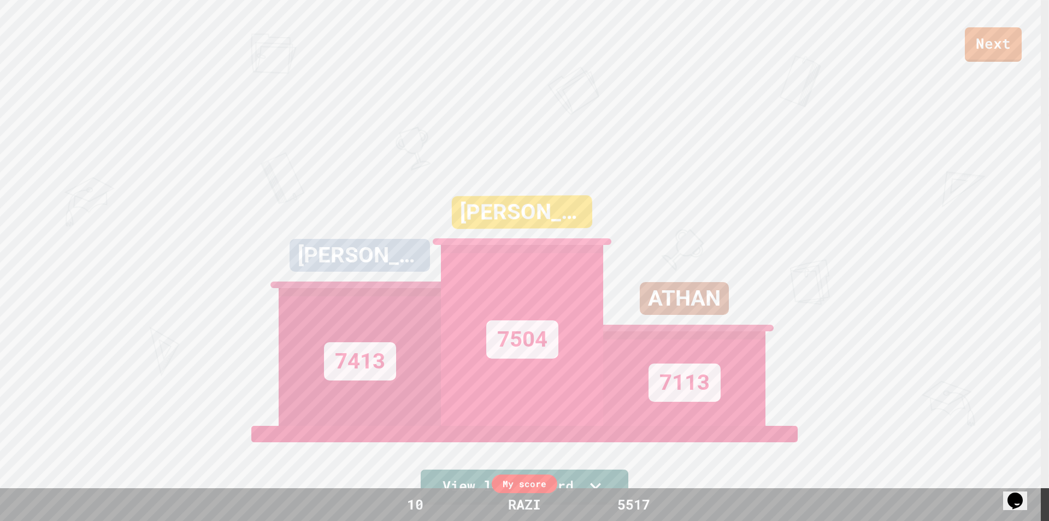
click at [597, 155] on div "JARED 7504" at bounding box center [522, 288] width 162 height 273
click at [525, 491] on div "My score" at bounding box center [525, 483] width 66 height 19
click at [959, 50] on div "Next" at bounding box center [524, 31] width 1049 height 62
click at [977, 42] on link "Next" at bounding box center [993, 43] width 53 height 36
